Goal: Task Accomplishment & Management: Complete application form

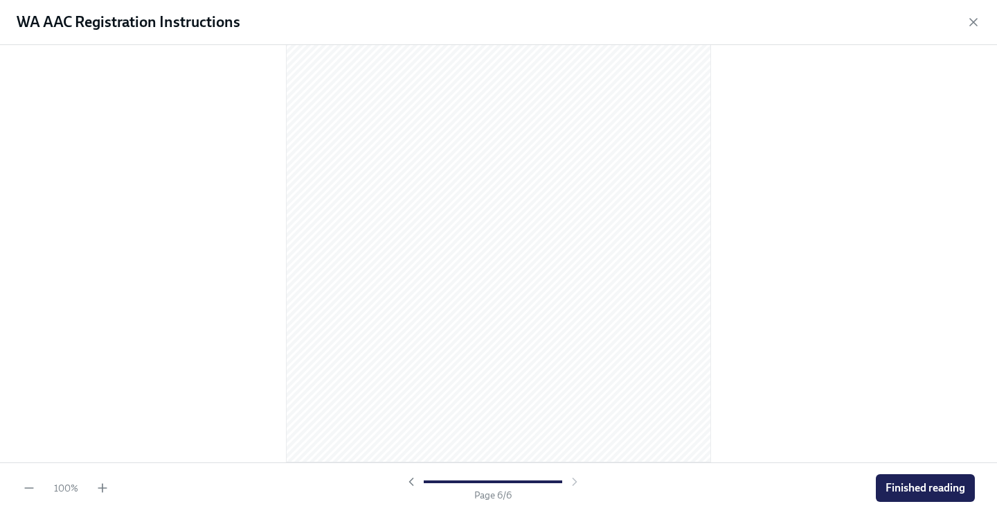
scroll to position [1943, 0]
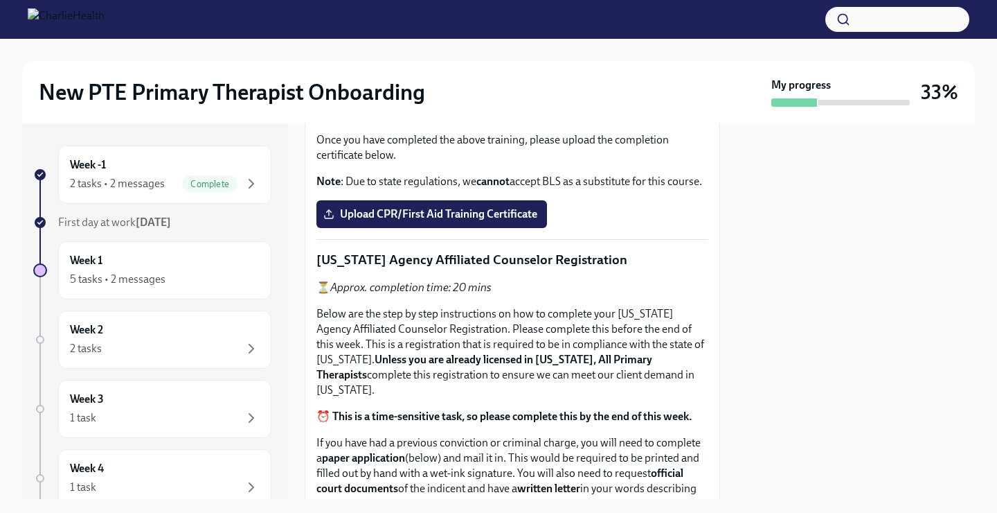
scroll to position [429, 0]
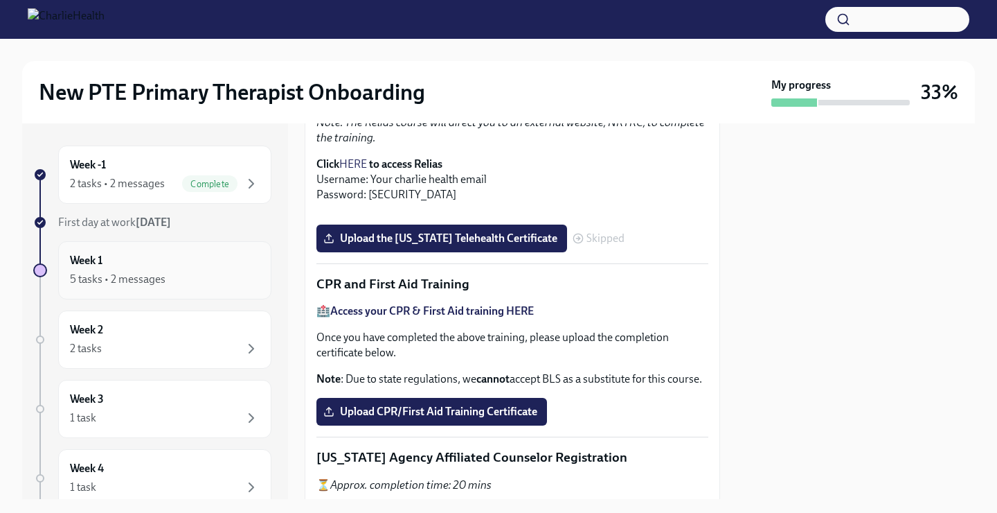
click at [120, 253] on div "Week 1 5 tasks • 2 messages" at bounding box center [165, 270] width 190 height 35
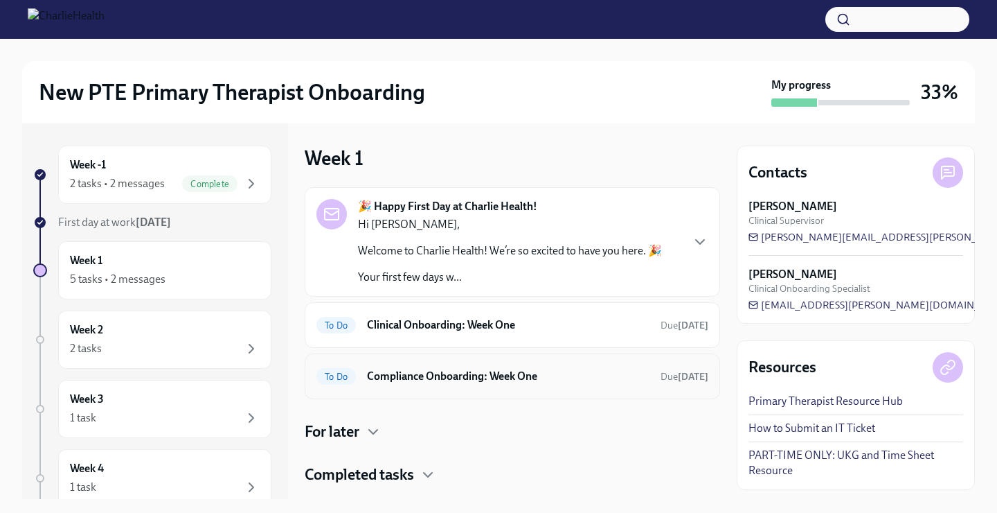
click at [416, 365] on div "To Do Compliance Onboarding: Week One Due [DATE]" at bounding box center [513, 376] width 392 height 22
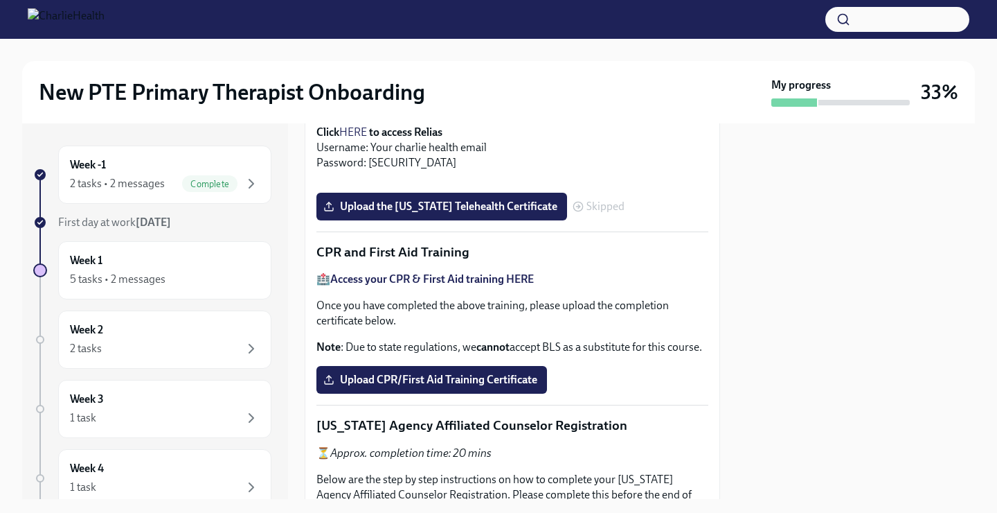
scroll to position [686, 0]
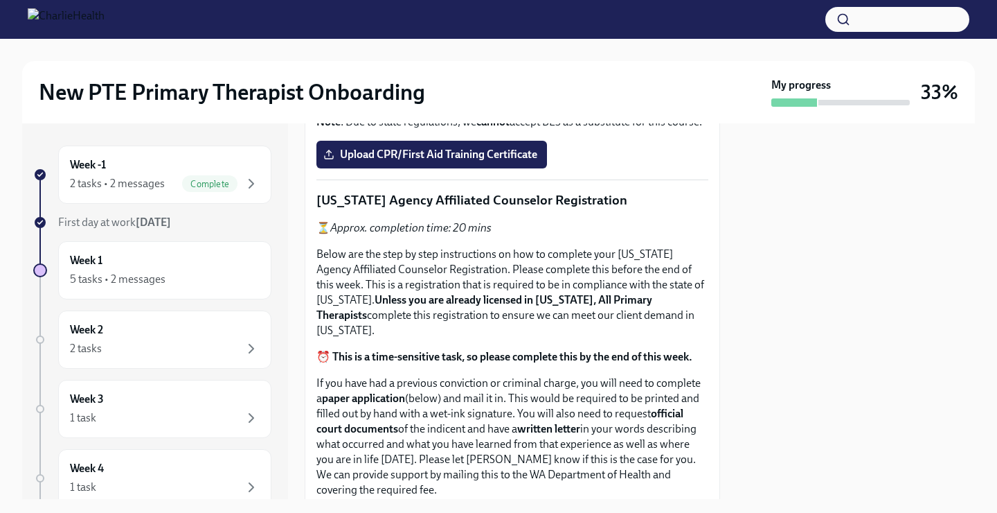
click at [0, 0] on input "Upload the Washington Telehealth Certificate" at bounding box center [0, 0] width 0 height 0
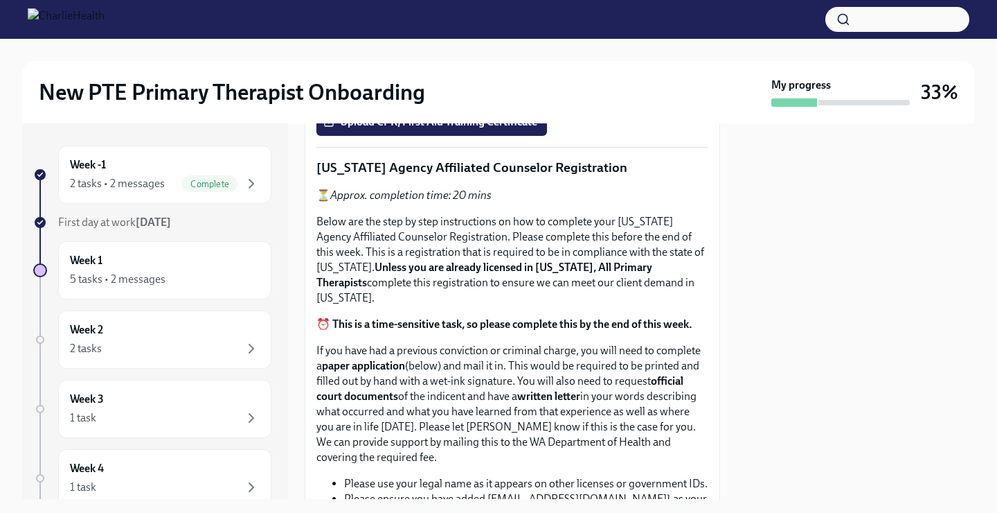
scroll to position [742, 0]
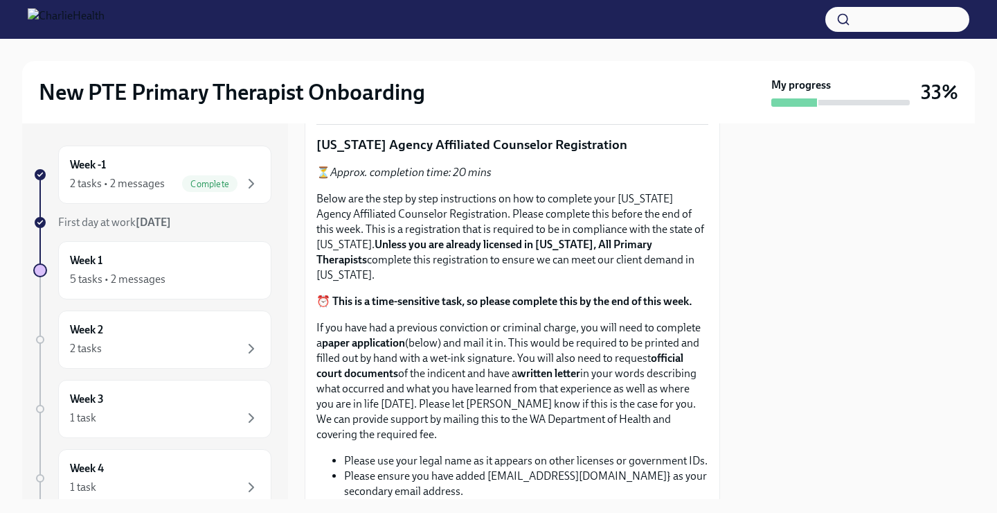
click at [481, 113] on label "Upload CPR/First Aid Training Certificate" at bounding box center [432, 99] width 231 height 28
click at [0, 0] on input "Upload CPR/First Aid Training Certificate" at bounding box center [0, 0] width 0 height 0
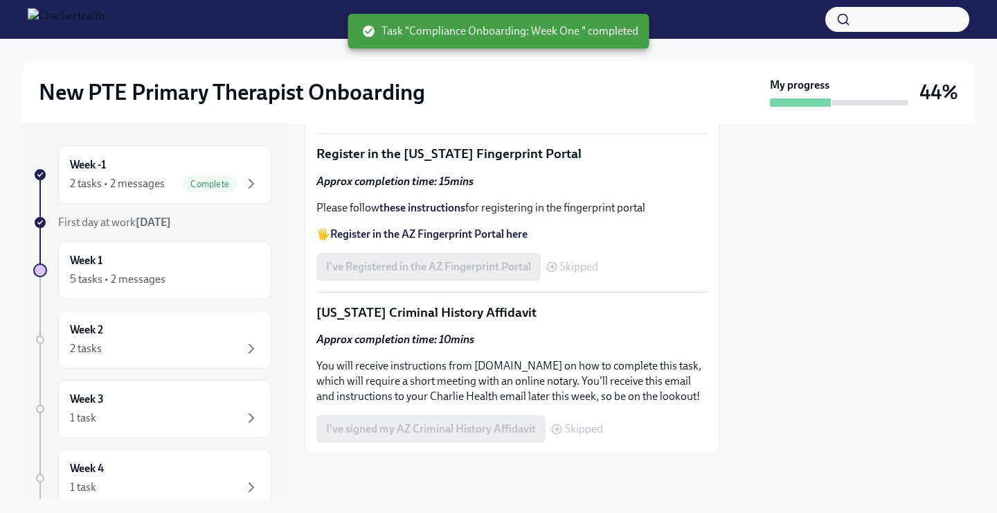
scroll to position [1771, 0]
click at [423, 83] on label "Upload your WA AAC receipt here" at bounding box center [414, 69] width 194 height 28
click at [0, 0] on input "Upload your WA AAC receipt here" at bounding box center [0, 0] width 0 height 0
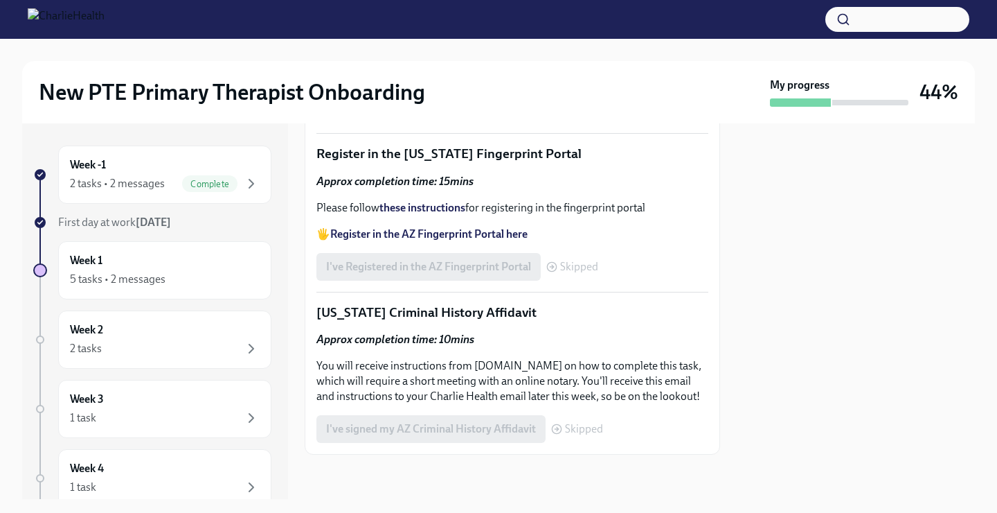
scroll to position [1933, 0]
click at [504, 240] on strong "Register in the AZ Fingerprint Portal here" at bounding box center [428, 233] width 197 height 13
click at [449, 214] on strong "these instructions" at bounding box center [423, 207] width 86 height 13
click at [475, 262] on div "I've Registered in the AZ Fingerprint Portal Skipped" at bounding box center [458, 267] width 282 height 28
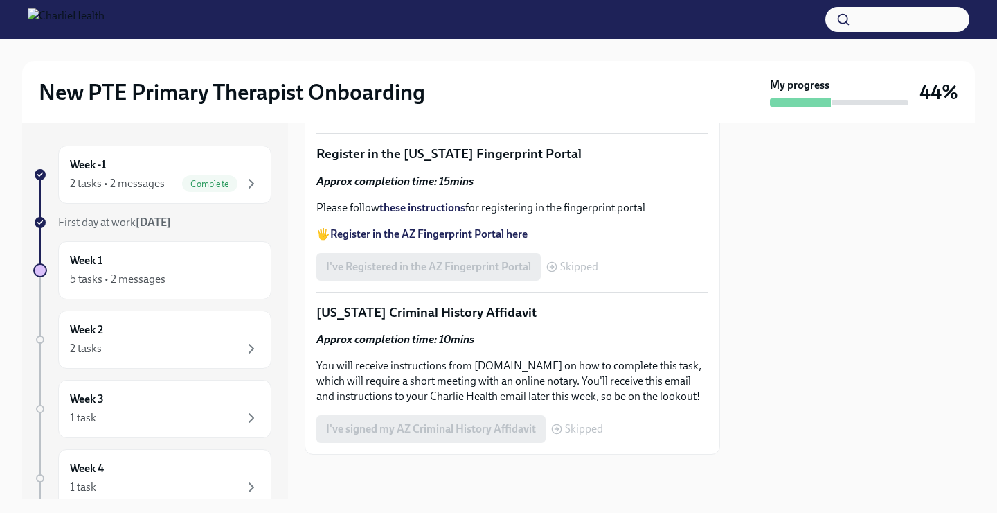
click at [509, 270] on div "I've Registered in the AZ Fingerprint Portal Skipped" at bounding box center [458, 267] width 282 height 28
click at [499, 163] on p "Register in the Arizona Fingerprint Portal" at bounding box center [513, 154] width 392 height 18
click at [489, 240] on strong "Register in the AZ Fingerprint Portal here" at bounding box center [428, 233] width 197 height 13
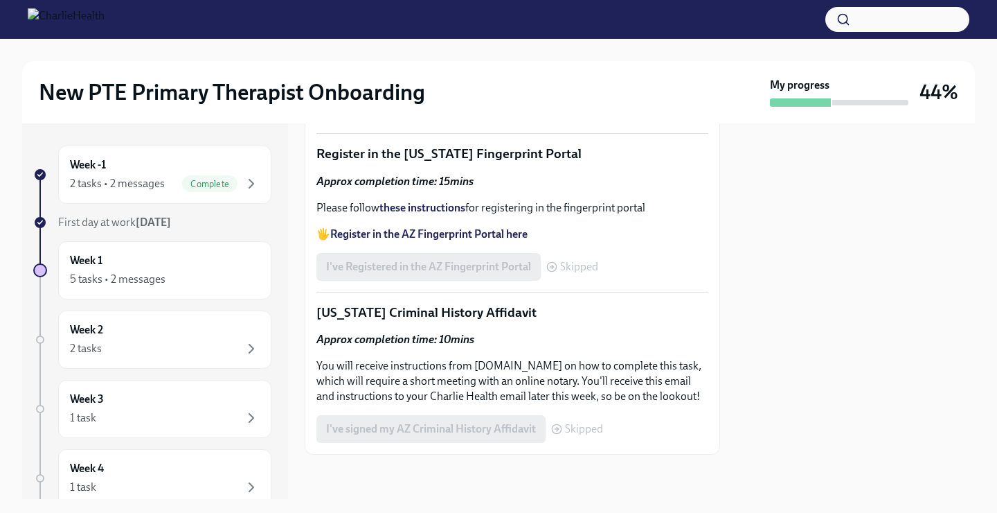
scroll to position [2063, 0]
click at [462, 258] on div "I've Registered in the AZ Fingerprint Portal Skipped" at bounding box center [458, 267] width 282 height 28
click at [463, 258] on div "I've Registered in the AZ Fingerprint Portal Skipped" at bounding box center [458, 267] width 282 height 28
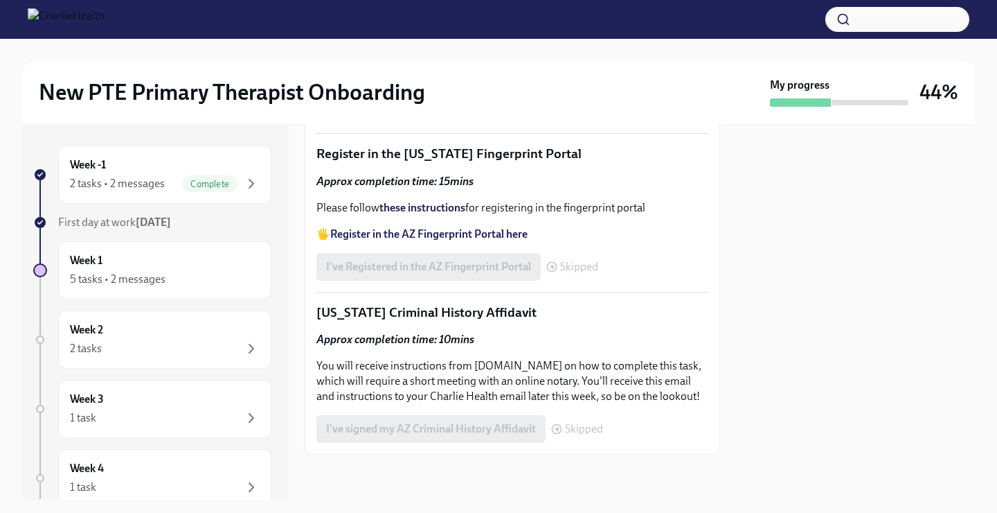
click at [621, 204] on p "Please follow these instructions for registering in the fingerprint portal" at bounding box center [513, 207] width 392 height 15
click at [411, 231] on strong "Register in the AZ Fingerprint Portal here" at bounding box center [428, 233] width 197 height 13
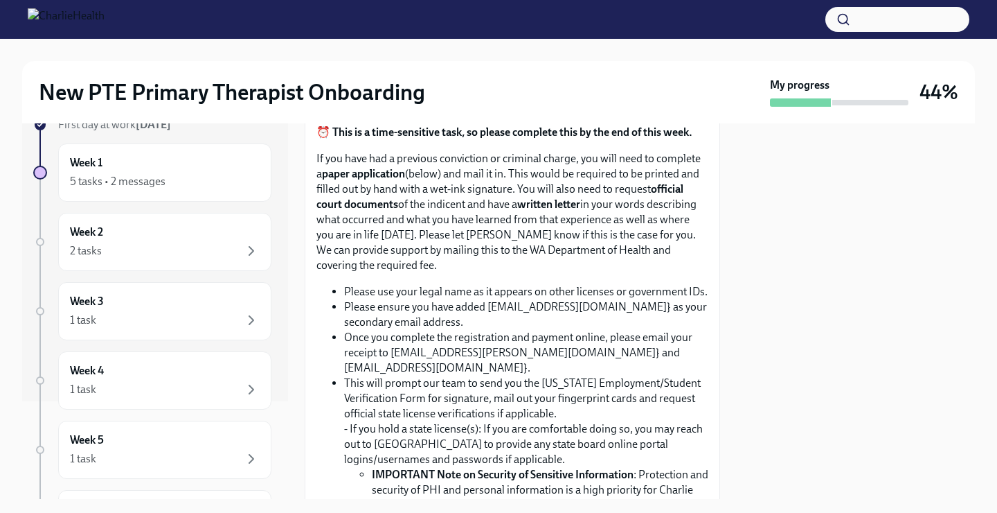
scroll to position [0, 0]
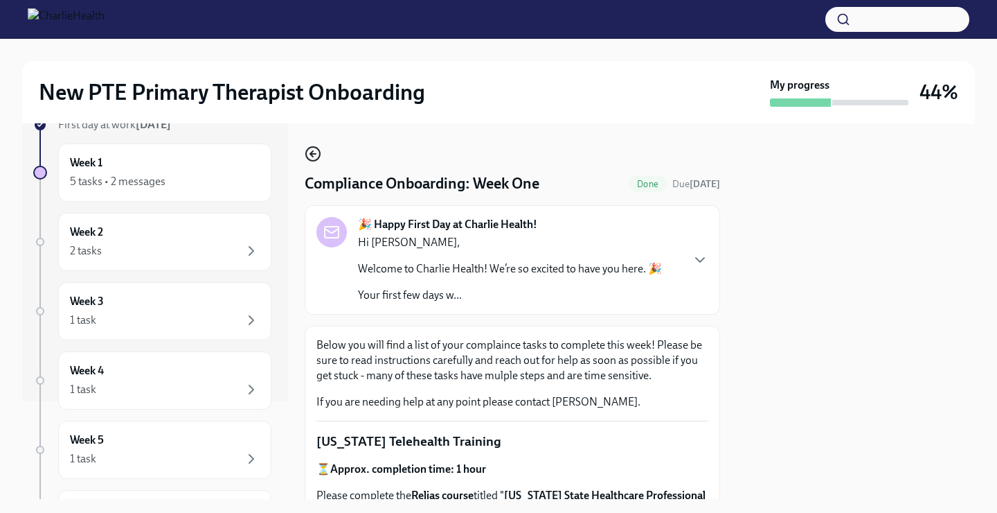
click at [318, 152] on icon "button" at bounding box center [313, 153] width 17 height 17
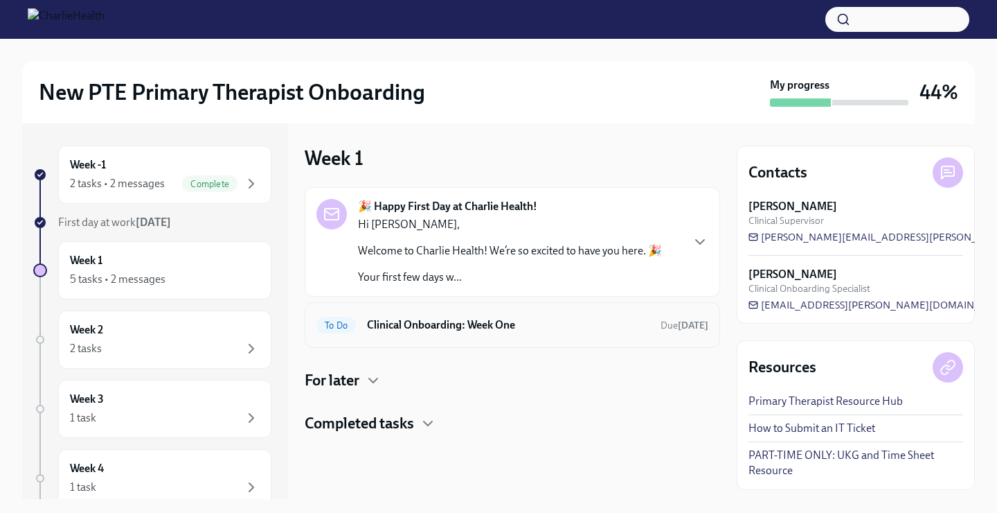
click at [461, 321] on h6 "Clinical Onboarding: Week One" at bounding box center [508, 324] width 283 height 15
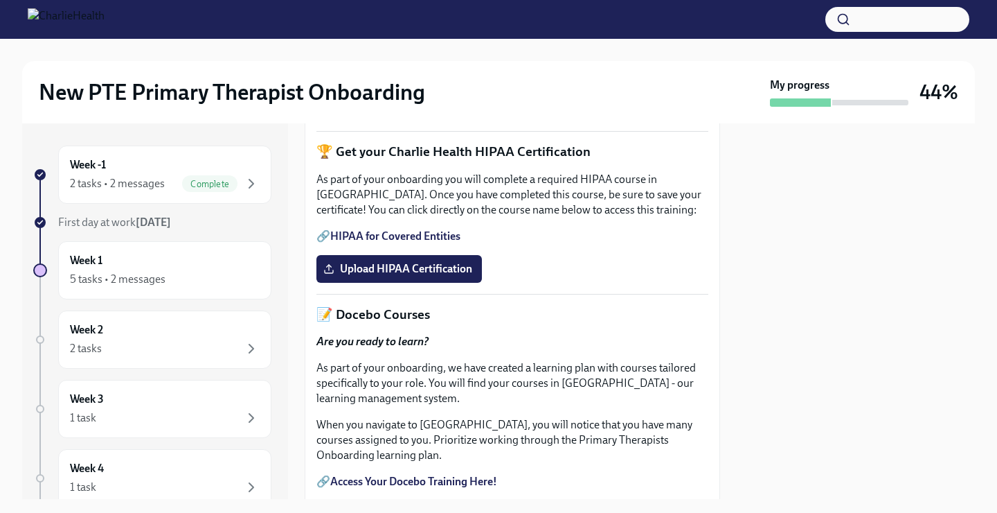
scroll to position [445, 0]
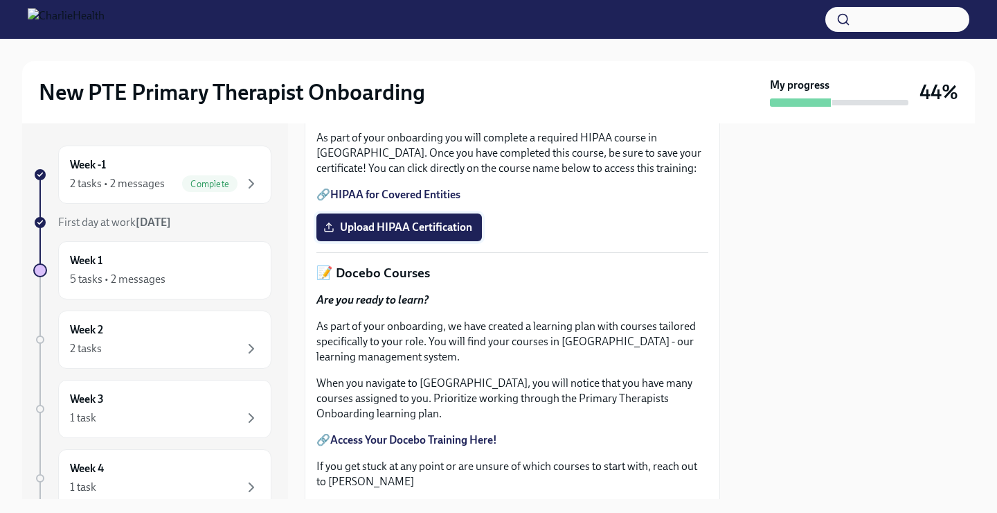
click at [393, 234] on span "Upload HIPAA Certification" at bounding box center [399, 227] width 146 height 14
click at [0, 0] on input "Upload HIPAA Certification" at bounding box center [0, 0] width 0 height 0
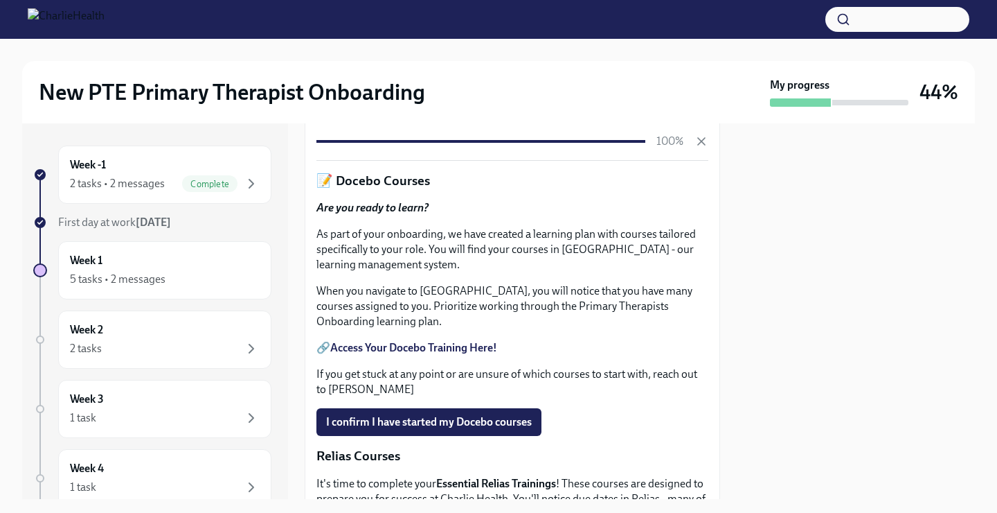
scroll to position [606, 0]
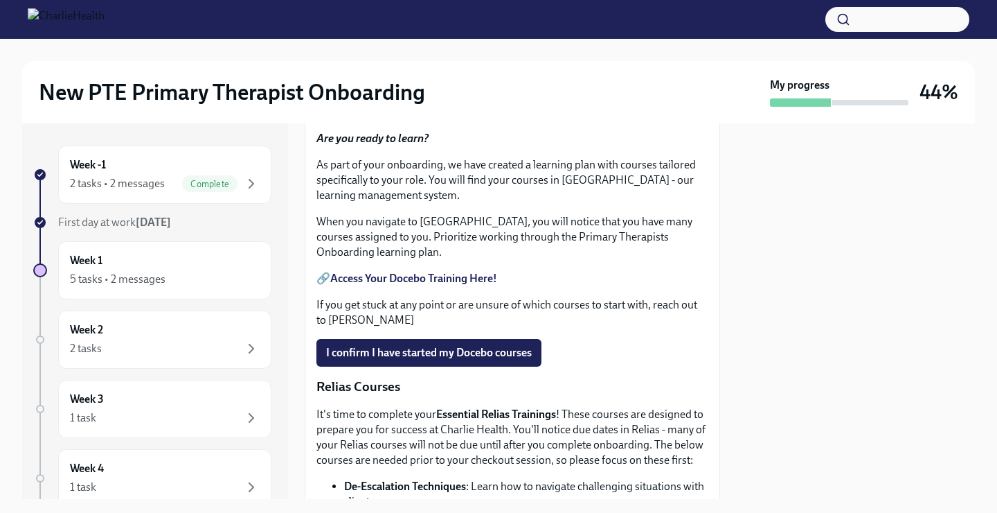
click at [418, 285] on strong "Access Your Docebo Training Here!" at bounding box center [413, 278] width 167 height 13
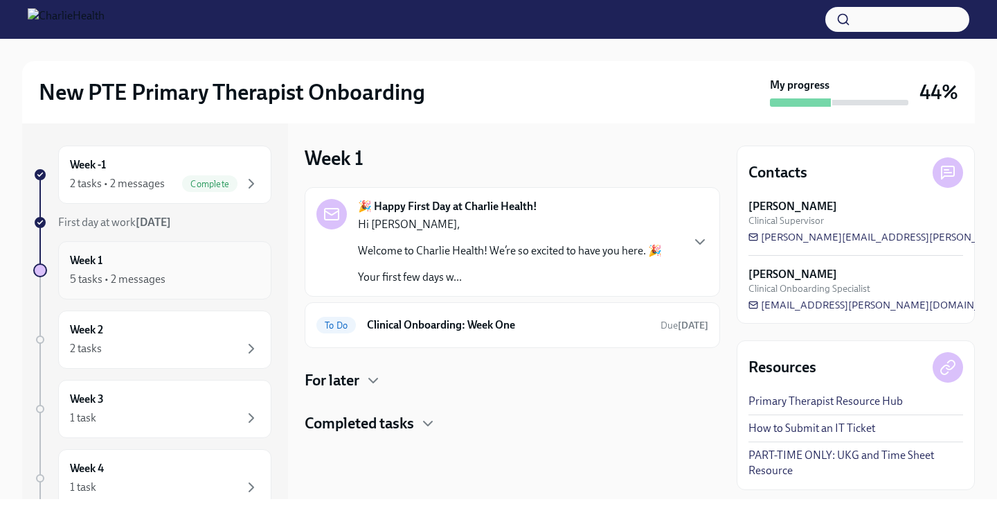
click at [183, 266] on div "Week 1 5 tasks • 2 messages" at bounding box center [165, 270] width 190 height 35
click at [98, 269] on div "Week 1 5 tasks • 2 messages" at bounding box center [165, 270] width 190 height 35
click at [359, 384] on h4 "For later" at bounding box center [332, 380] width 55 height 21
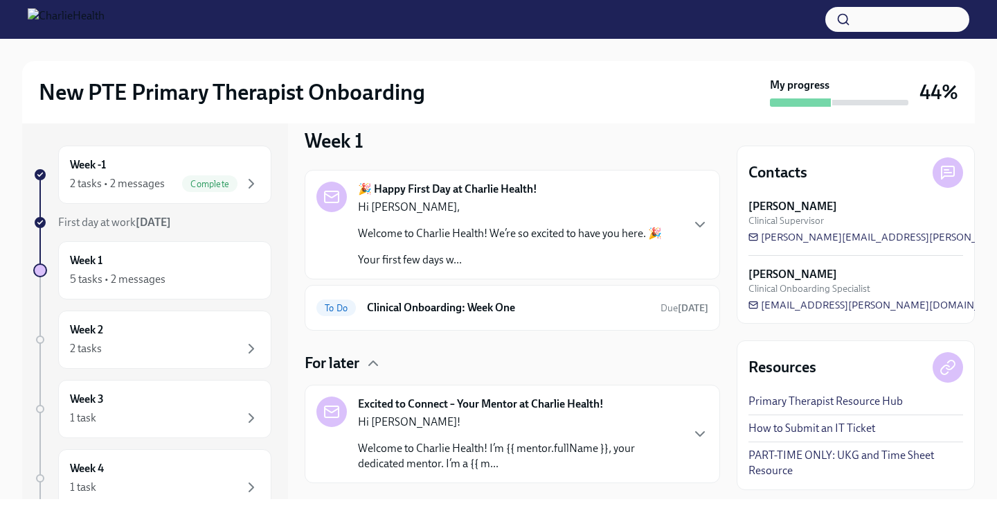
scroll to position [89, 0]
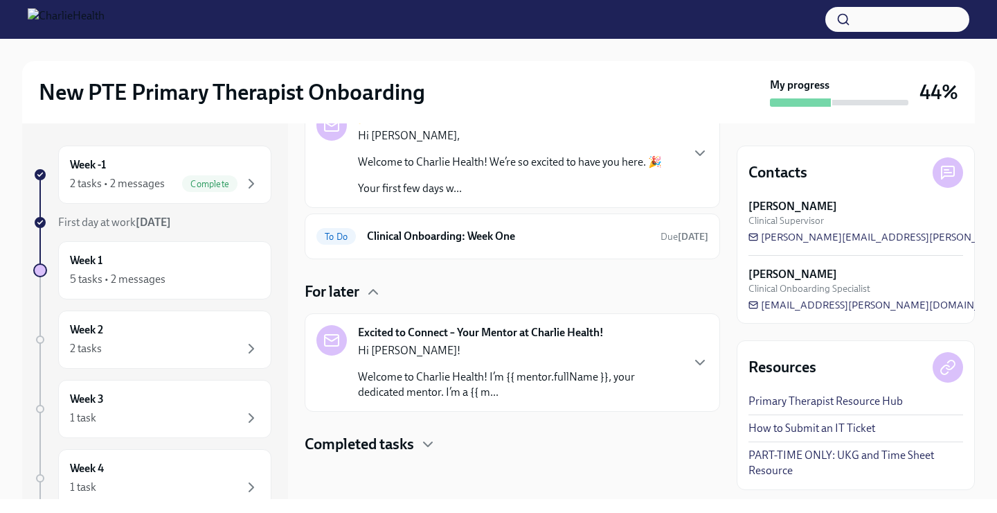
drag, startPoint x: 385, startPoint y: 443, endPoint x: 447, endPoint y: 368, distance: 97.4
click at [386, 443] on h4 "Completed tasks" at bounding box center [359, 444] width 109 height 21
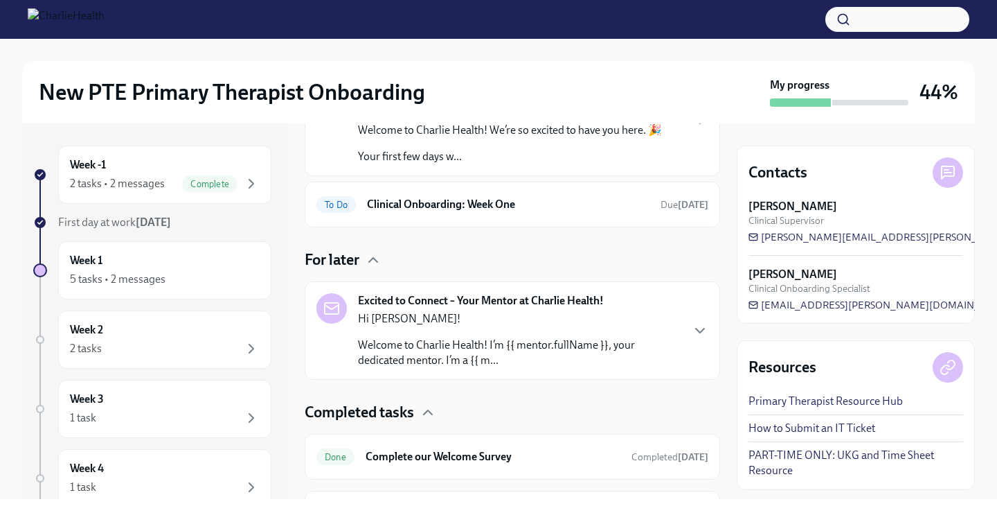
scroll to position [33, 0]
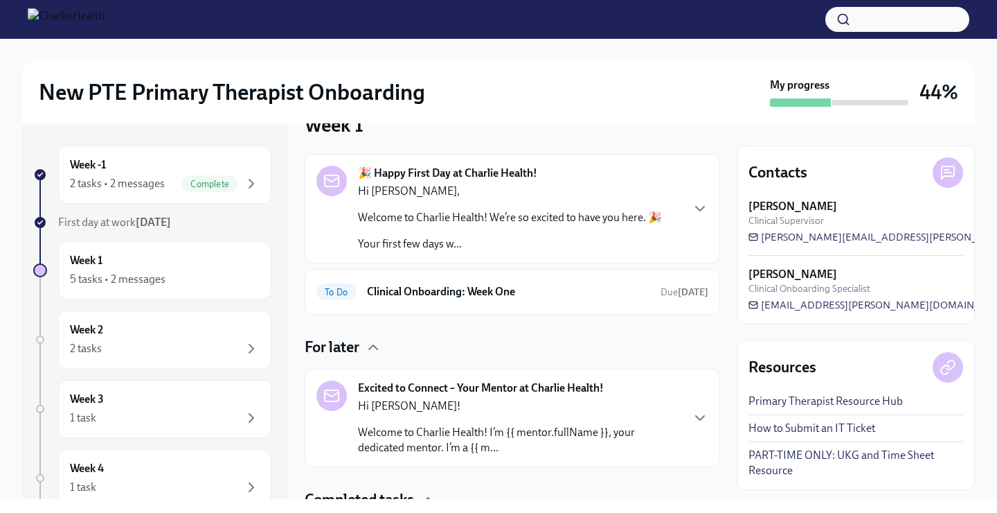
click at [533, 214] on p "Welcome to Charlie Health! We’re so excited to have you here. 🎉" at bounding box center [510, 217] width 304 height 15
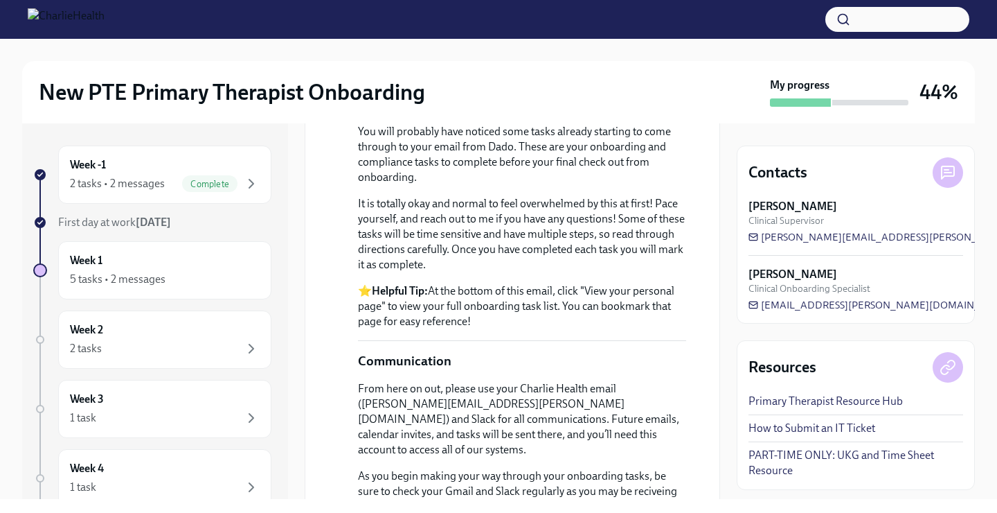
scroll to position [1053, 0]
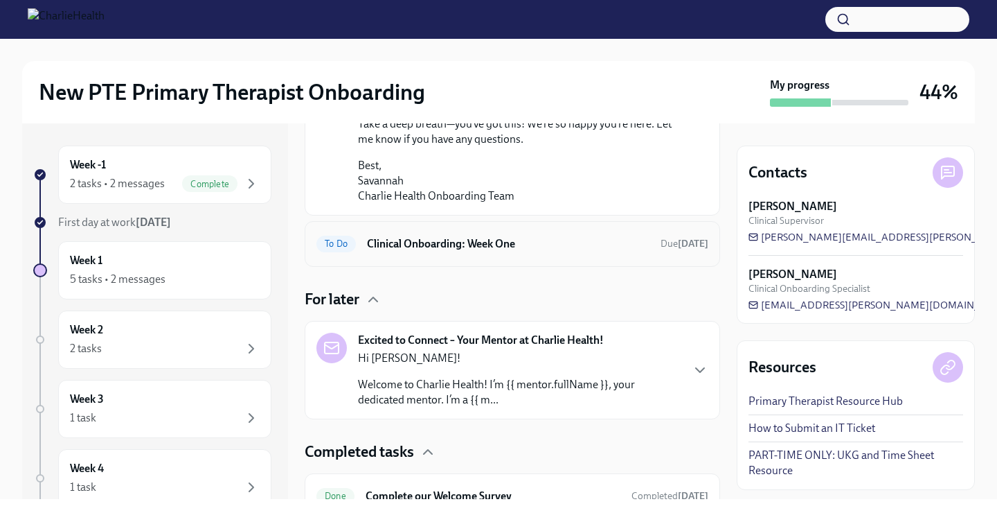
click at [465, 251] on h6 "Clinical Onboarding: Week One" at bounding box center [508, 243] width 283 height 15
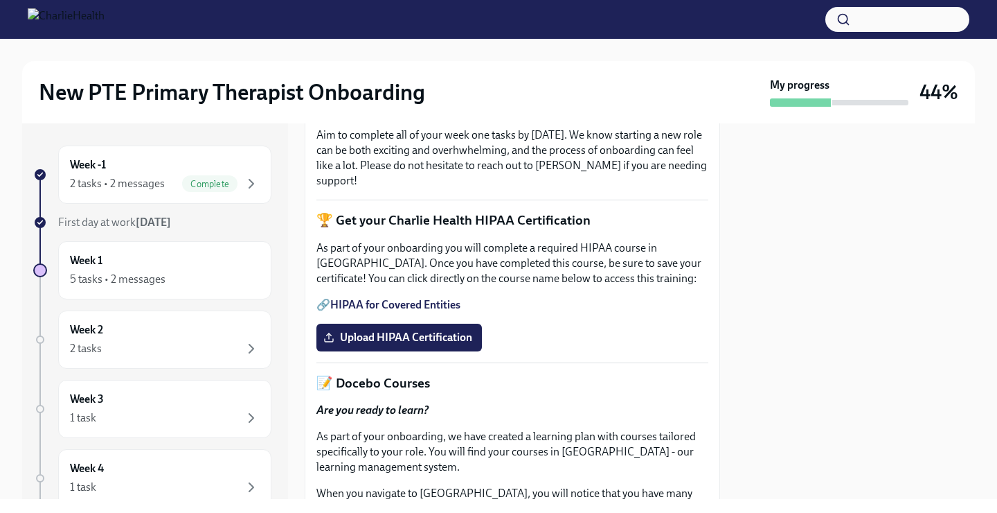
scroll to position [400, 0]
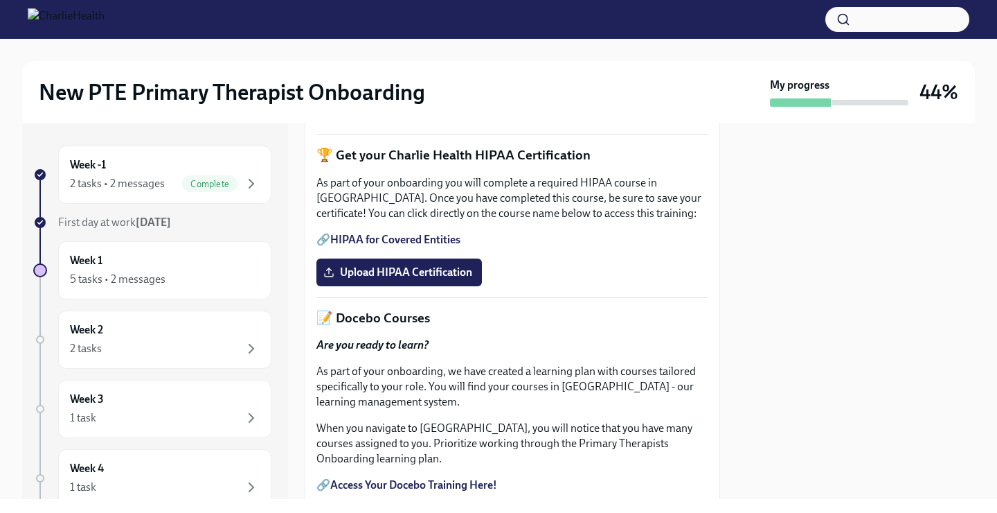
click at [442, 246] on link "HIPAA for Covered Entities" at bounding box center [395, 239] width 130 height 13
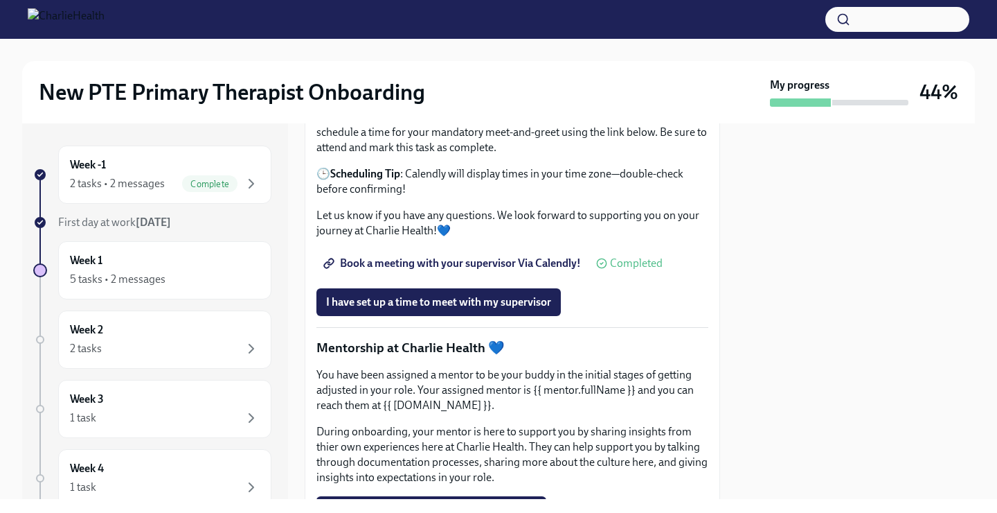
scroll to position [1278, 0]
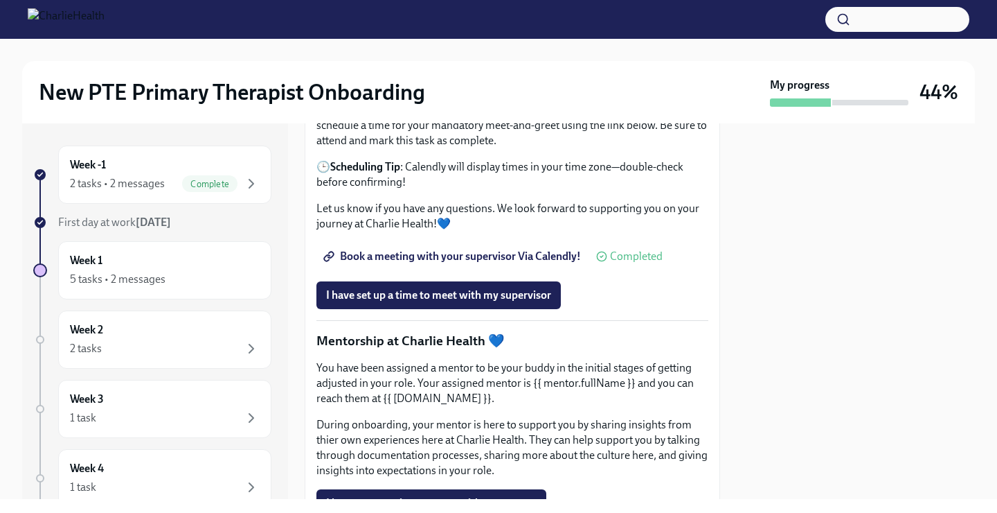
click at [486, 263] on span "Book a meeting with your supervisor Via Calendly!" at bounding box center [453, 256] width 255 height 14
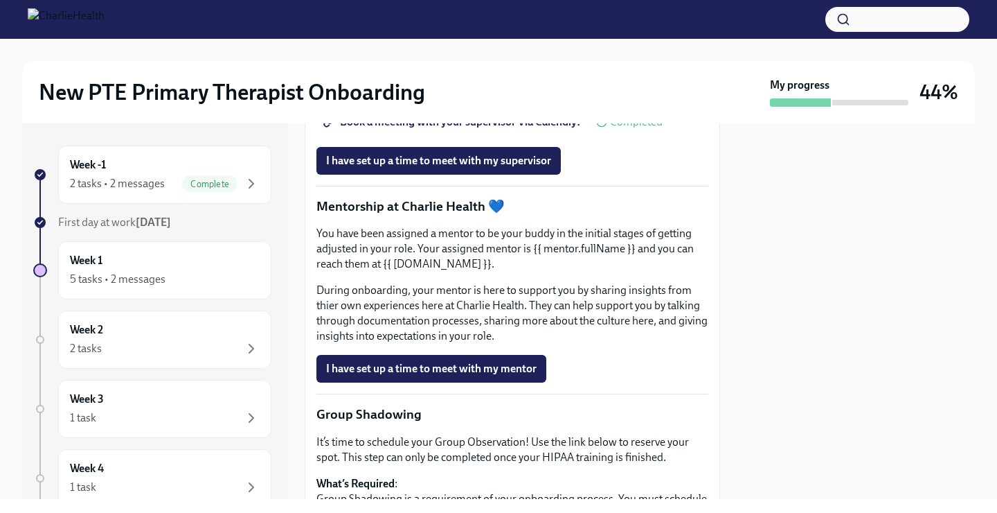
scroll to position [1231, 0]
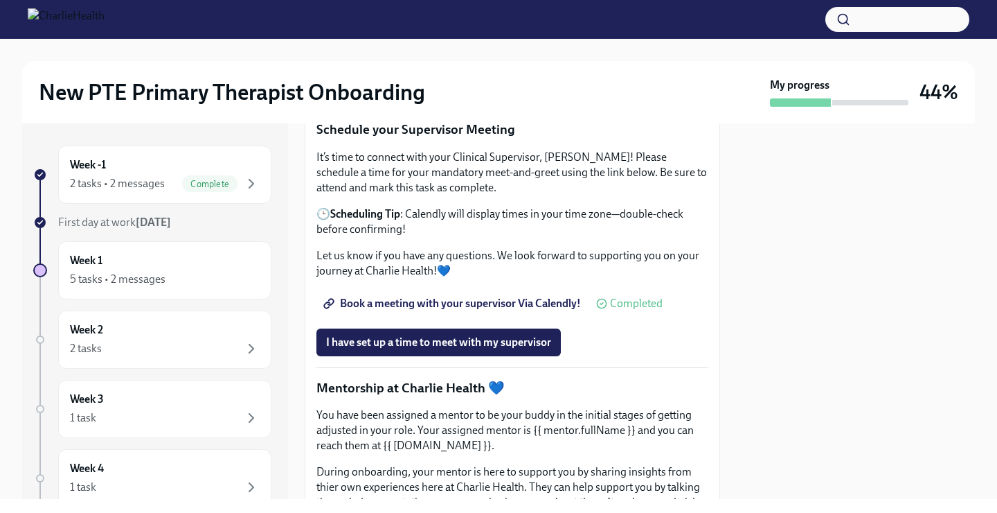
click at [525, 310] on span "Book a meeting with your supervisor Via Calendly!" at bounding box center [453, 303] width 255 height 14
click at [468, 310] on span "Book a meeting with your supervisor Via Calendly!" at bounding box center [453, 303] width 255 height 14
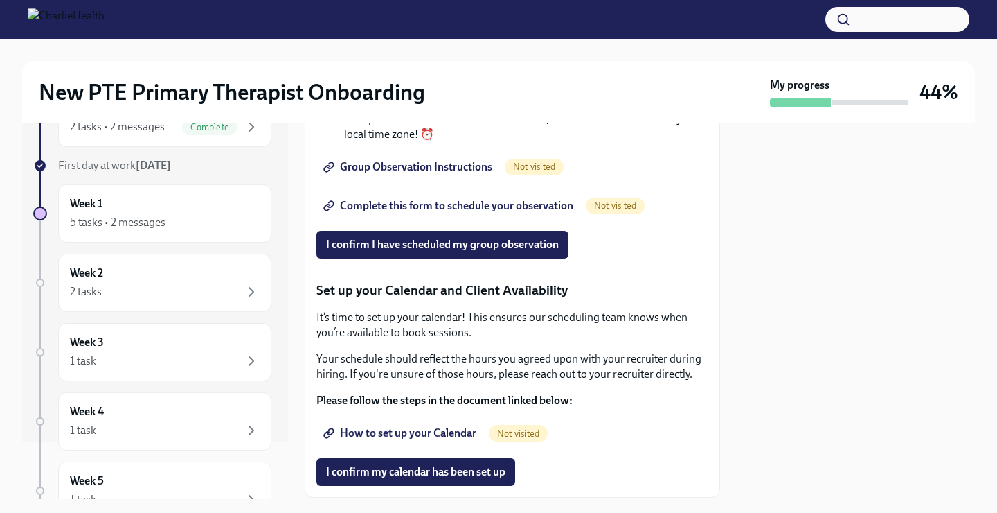
scroll to position [2236, 0]
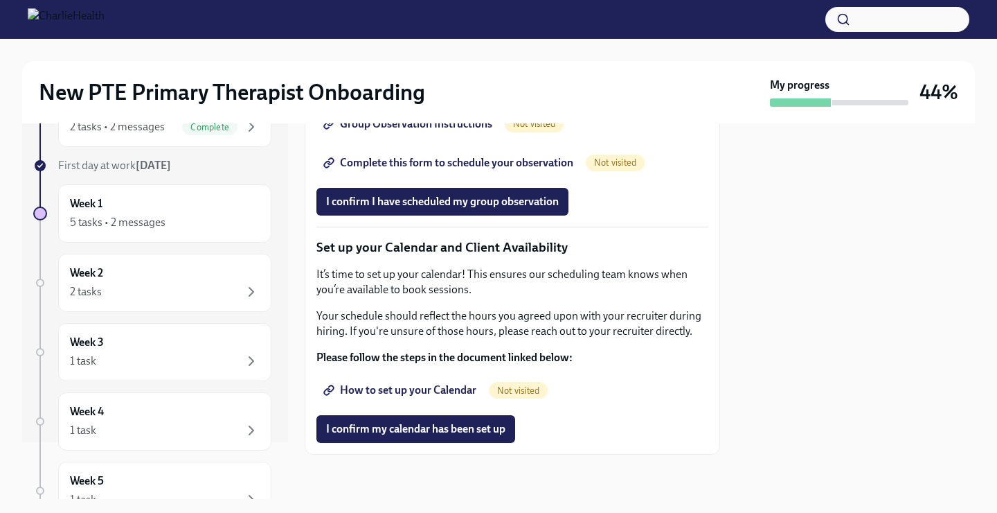
click at [400, 391] on span "How to set up your Calendar" at bounding box center [401, 390] width 150 height 14
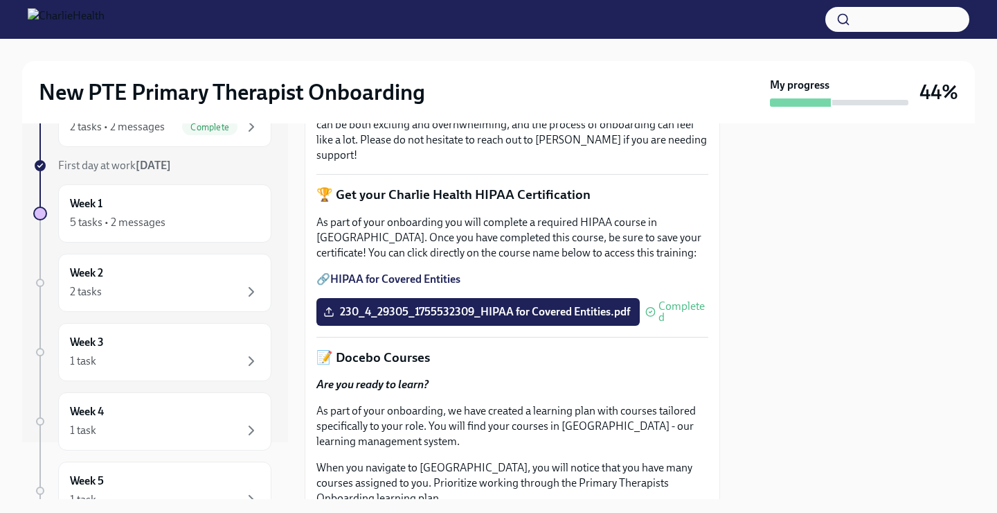
scroll to position [0, 0]
